Goal: Task Accomplishment & Management: Complete application form

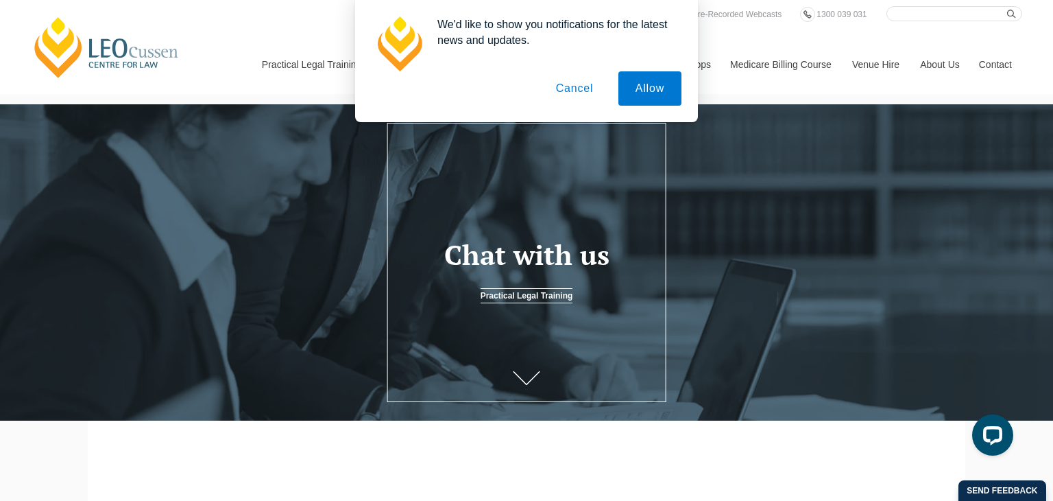
click at [579, 87] on button "Cancel" at bounding box center [575, 88] width 72 height 34
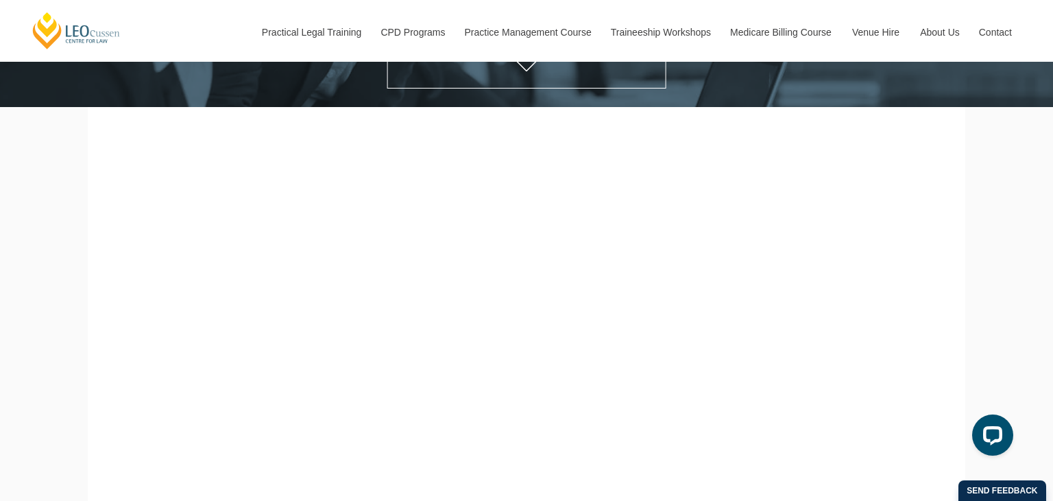
scroll to position [314, 0]
